Goal: Task Accomplishment & Management: Complete application form

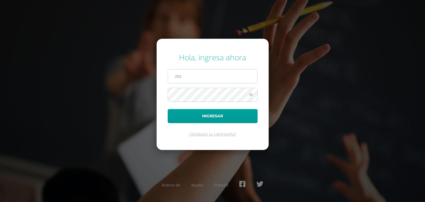
type input "2022007@maiagt.org"
click at [248, 95] on icon at bounding box center [251, 94] width 7 height 7
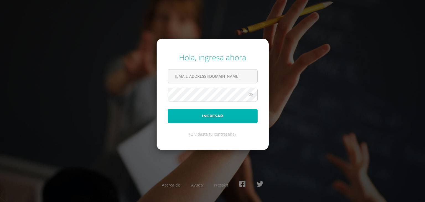
click at [230, 120] on button "Ingresar" at bounding box center [213, 116] width 90 height 14
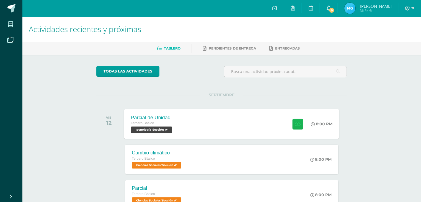
click at [292, 124] on button at bounding box center [297, 123] width 11 height 11
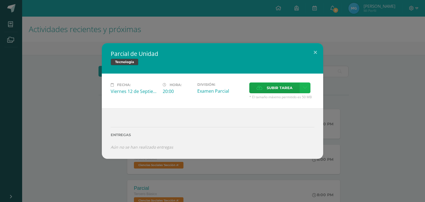
click at [303, 87] on icon at bounding box center [305, 88] width 4 height 5
click at [283, 84] on span "Subir tarea" at bounding box center [280, 88] width 26 height 10
click at [0, 0] on input "Subir tarea" at bounding box center [0, 0] width 0 height 0
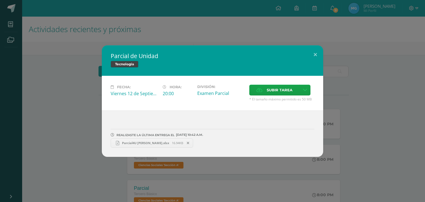
click at [189, 143] on span at bounding box center [188, 143] width 9 height 6
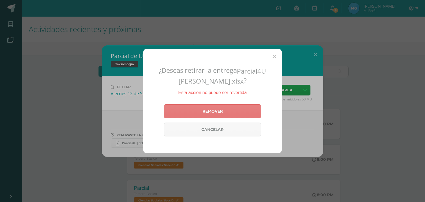
click at [222, 115] on link "Remover" at bounding box center [212, 111] width 97 height 14
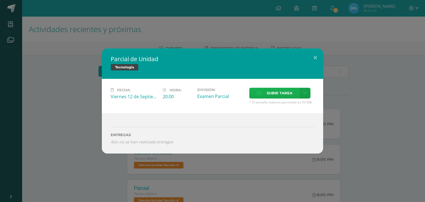
click at [291, 98] on span "Subir tarea" at bounding box center [280, 93] width 26 height 10
click at [0, 0] on input "Subir tarea" at bounding box center [0, 0] width 0 height 0
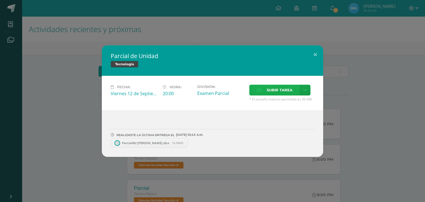
click at [292, 91] on span "Subir tarea" at bounding box center [280, 90] width 26 height 10
click at [0, 0] on input "Subir tarea" at bounding box center [0, 0] width 0 height 0
click at [283, 92] on span "Subir tarea" at bounding box center [280, 90] width 26 height 10
click at [0, 0] on input "Subir tarea" at bounding box center [0, 0] width 0 height 0
click at [315, 50] on button at bounding box center [316, 54] width 16 height 19
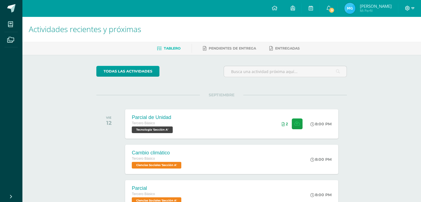
click at [411, 7] on icon at bounding box center [412, 8] width 3 height 5
click at [397, 38] on span "Cerrar sesión" at bounding box center [395, 37] width 25 height 5
